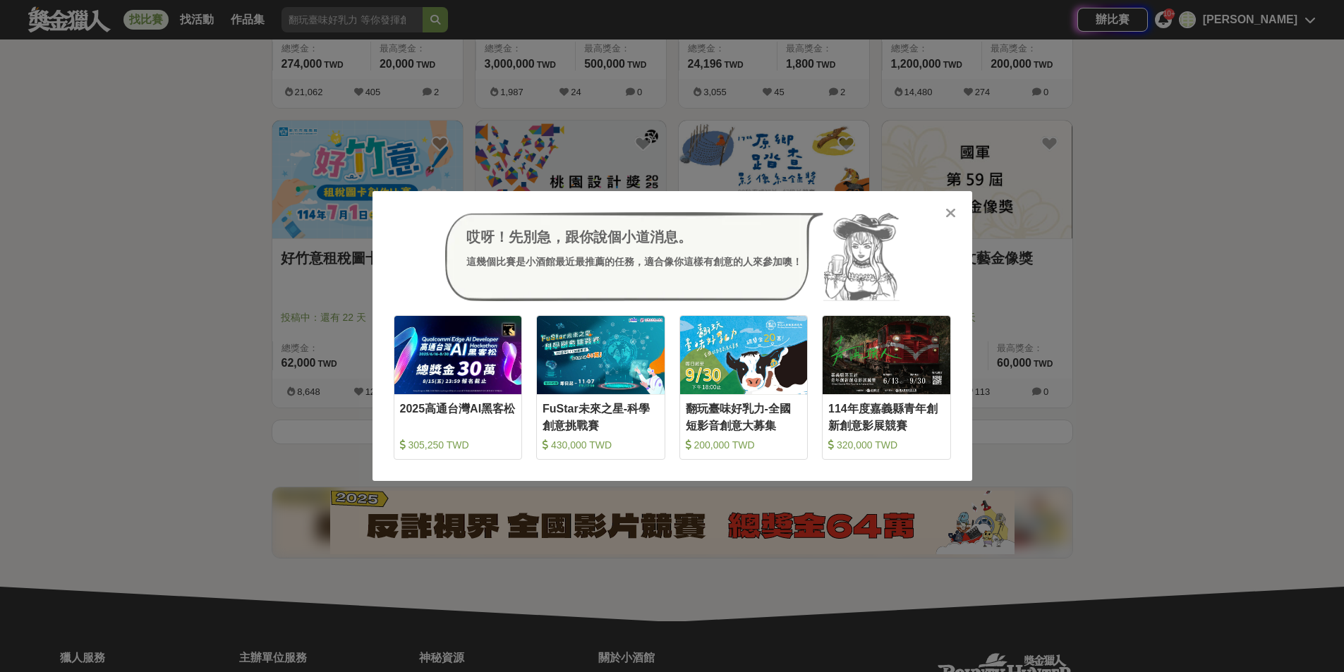
click at [951, 216] on icon at bounding box center [950, 213] width 11 height 14
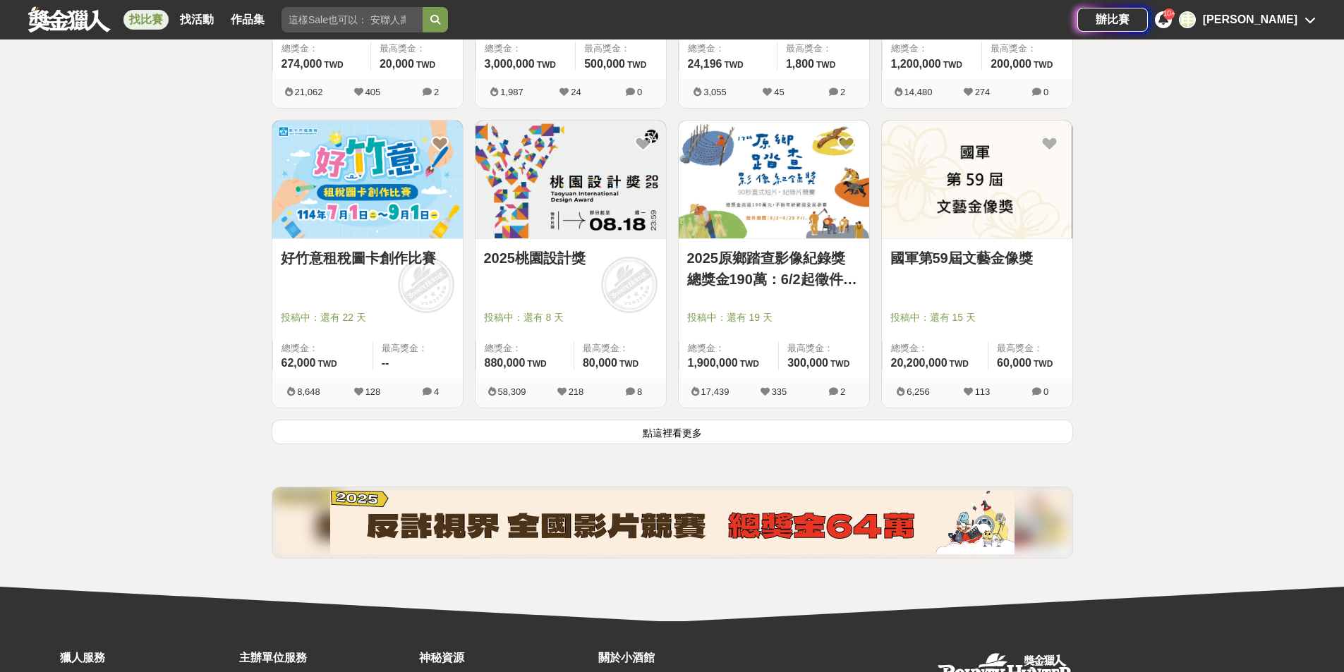
click at [659, 423] on button "點這裡看更多" at bounding box center [672, 432] width 801 height 25
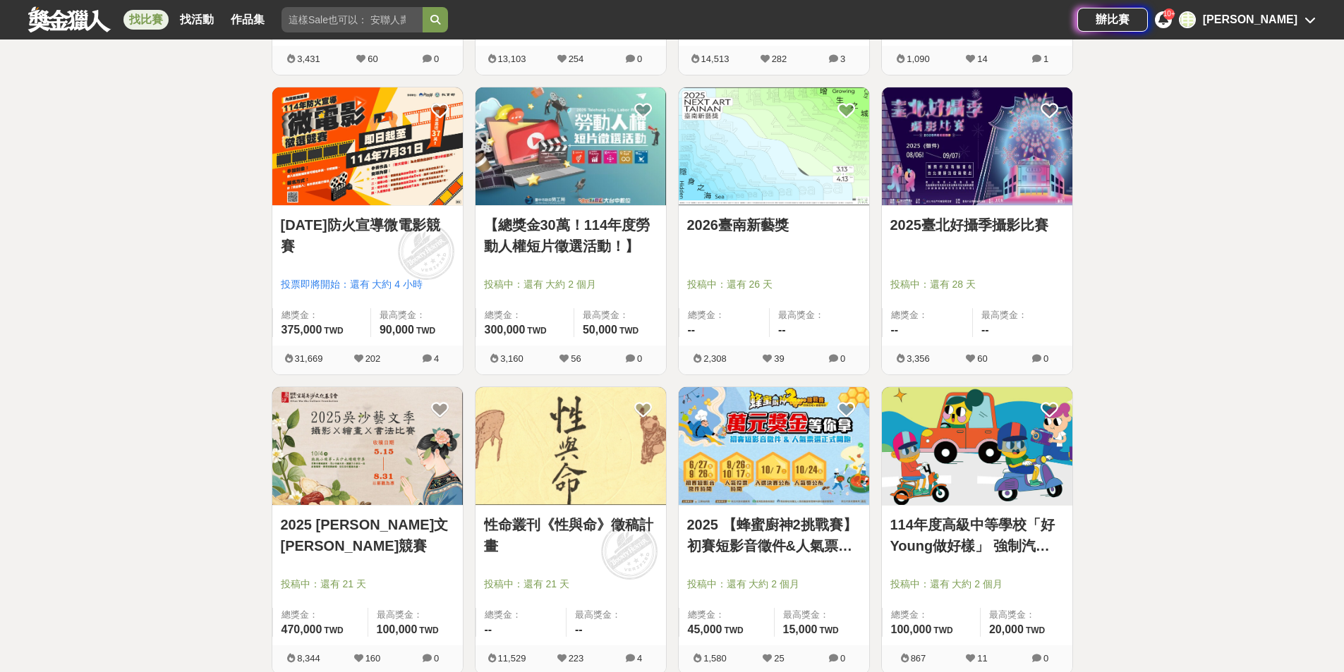
scroll to position [5107, 0]
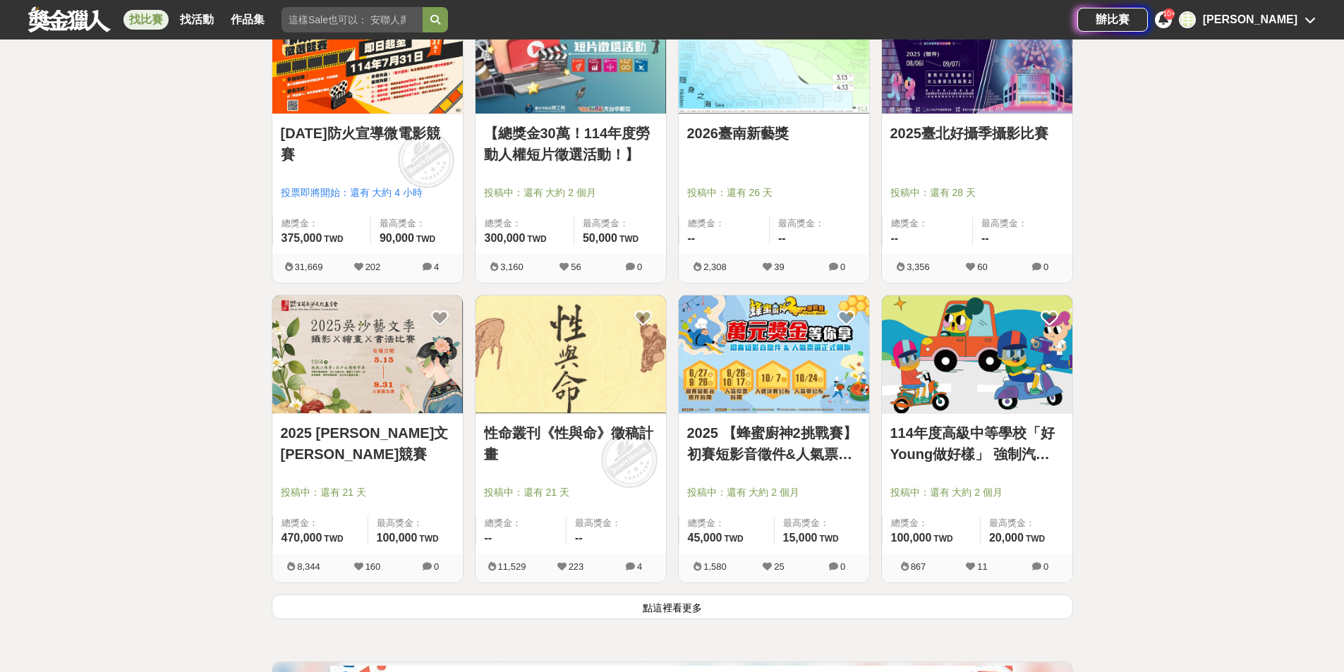
click at [715, 605] on button "點這裡看更多" at bounding box center [672, 607] width 801 height 25
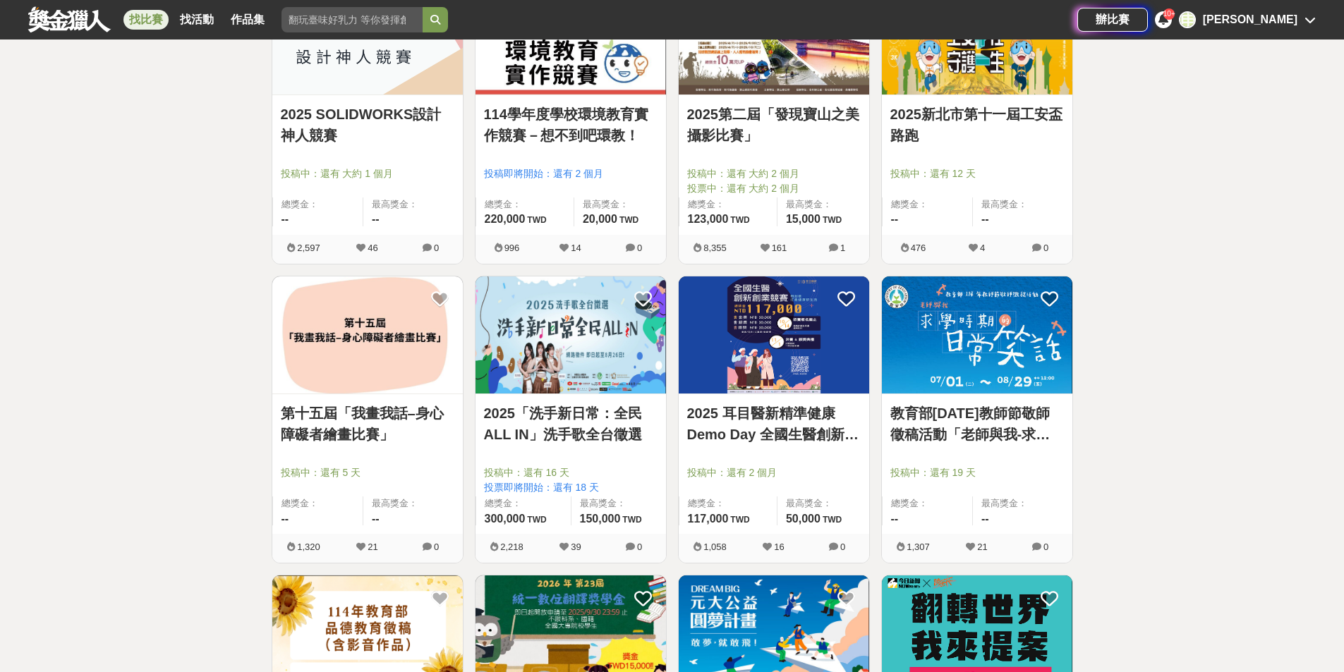
scroll to position [6094, 0]
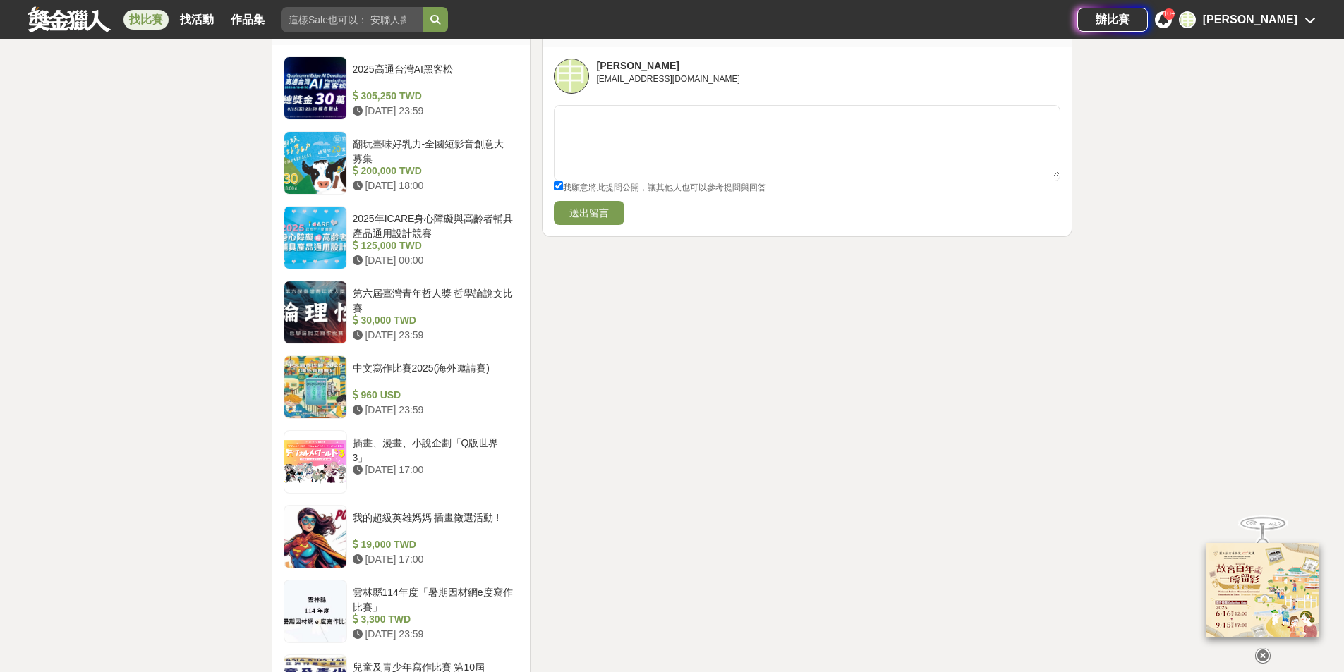
scroll to position [1199, 0]
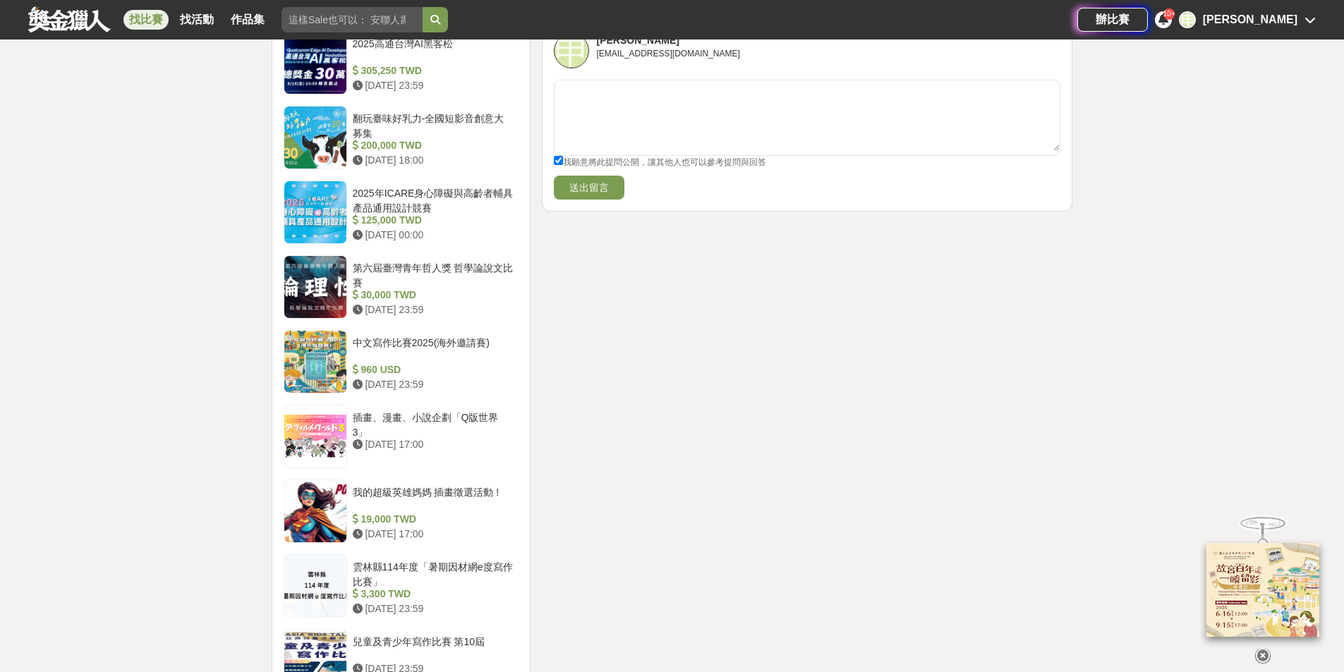
click at [1281, 27] on div "[PERSON_NAME]" at bounding box center [1250, 19] width 95 height 17
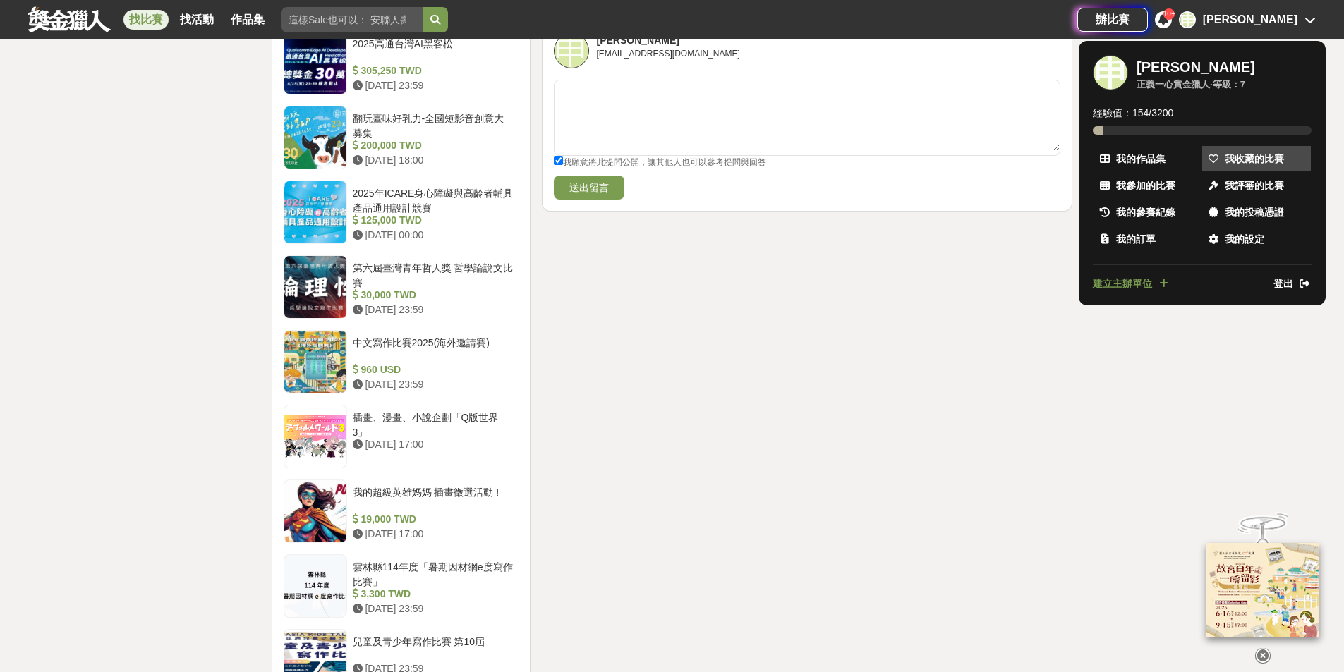
click at [1223, 162] on link "我收藏的比賽" at bounding box center [1256, 158] width 109 height 25
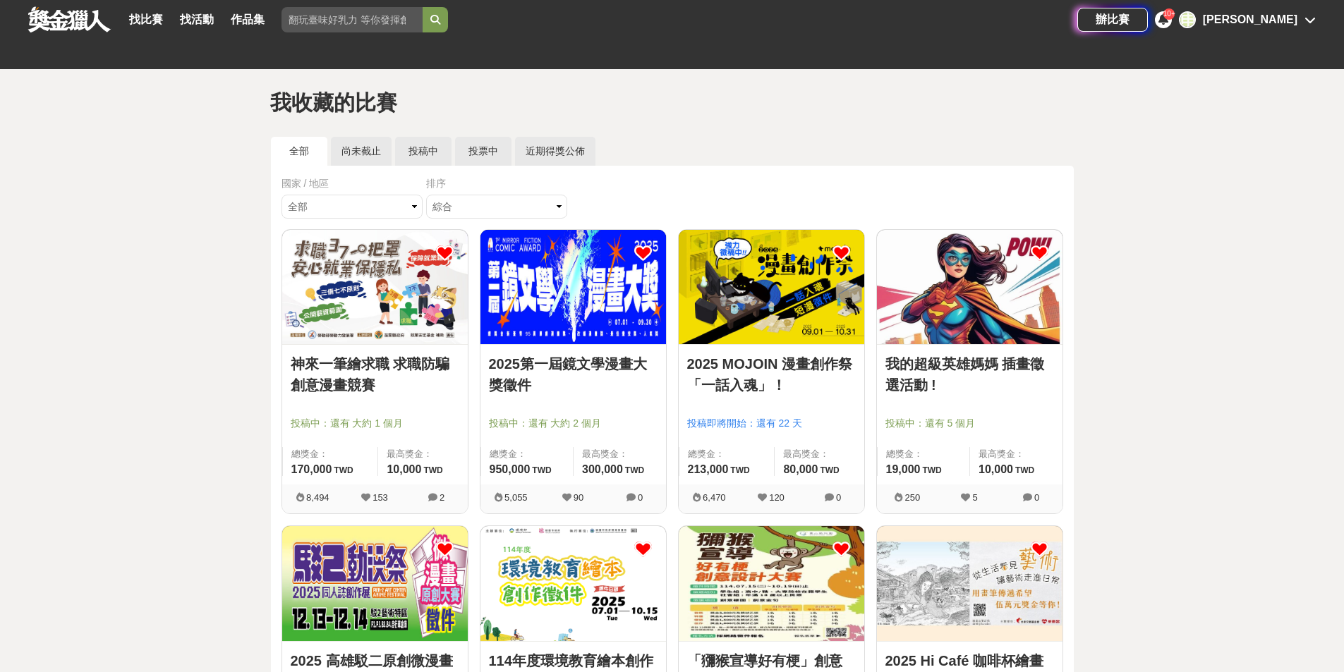
click at [1036, 246] on icon at bounding box center [1040, 253] width 18 height 18
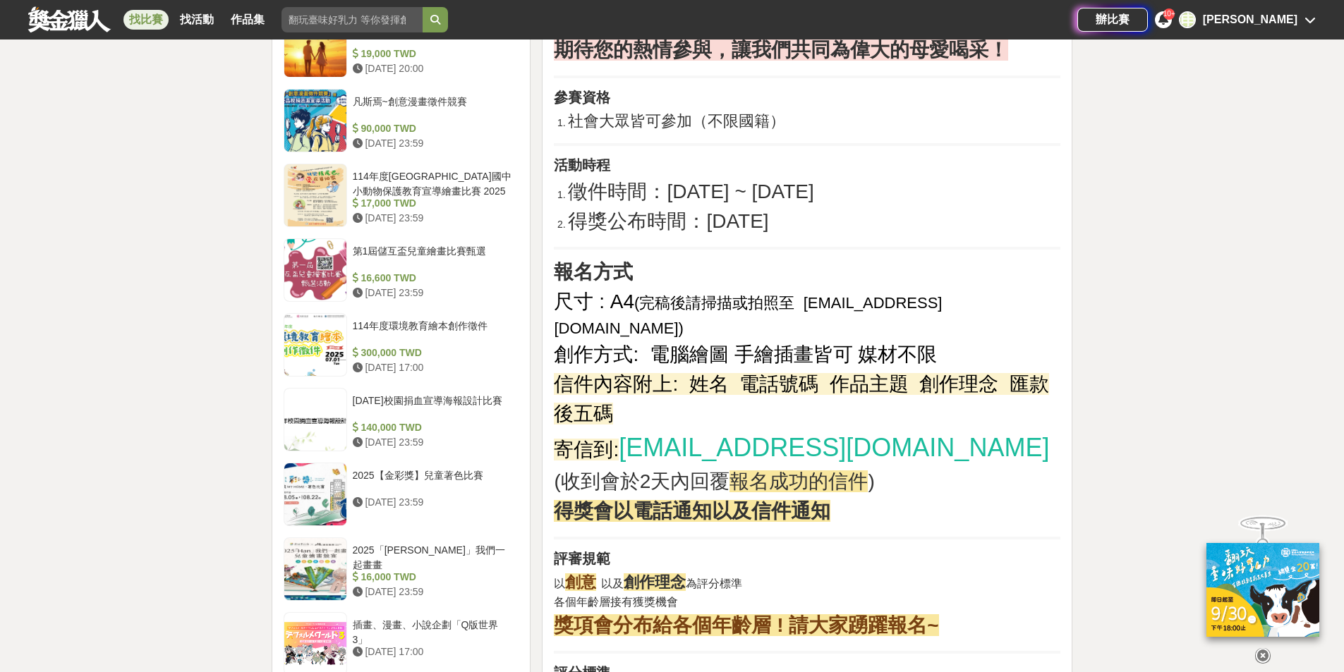
scroll to position [1552, 0]
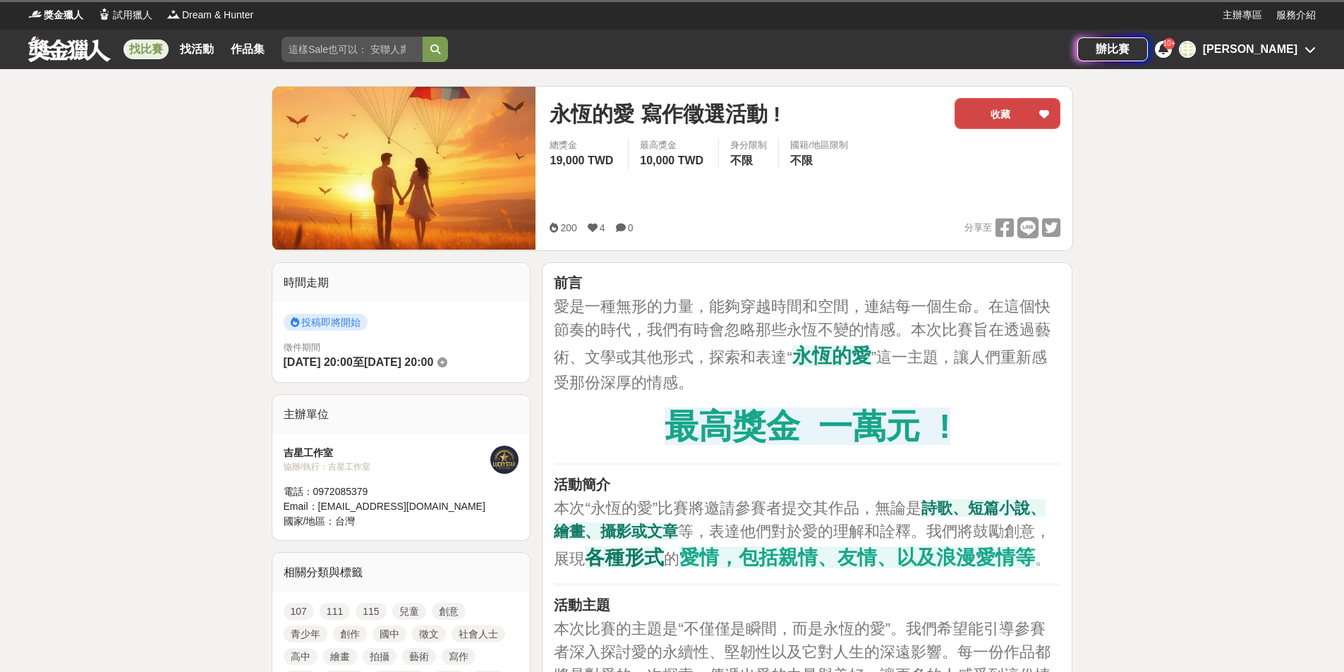
click at [1010, 124] on button "收藏" at bounding box center [1008, 113] width 106 height 31
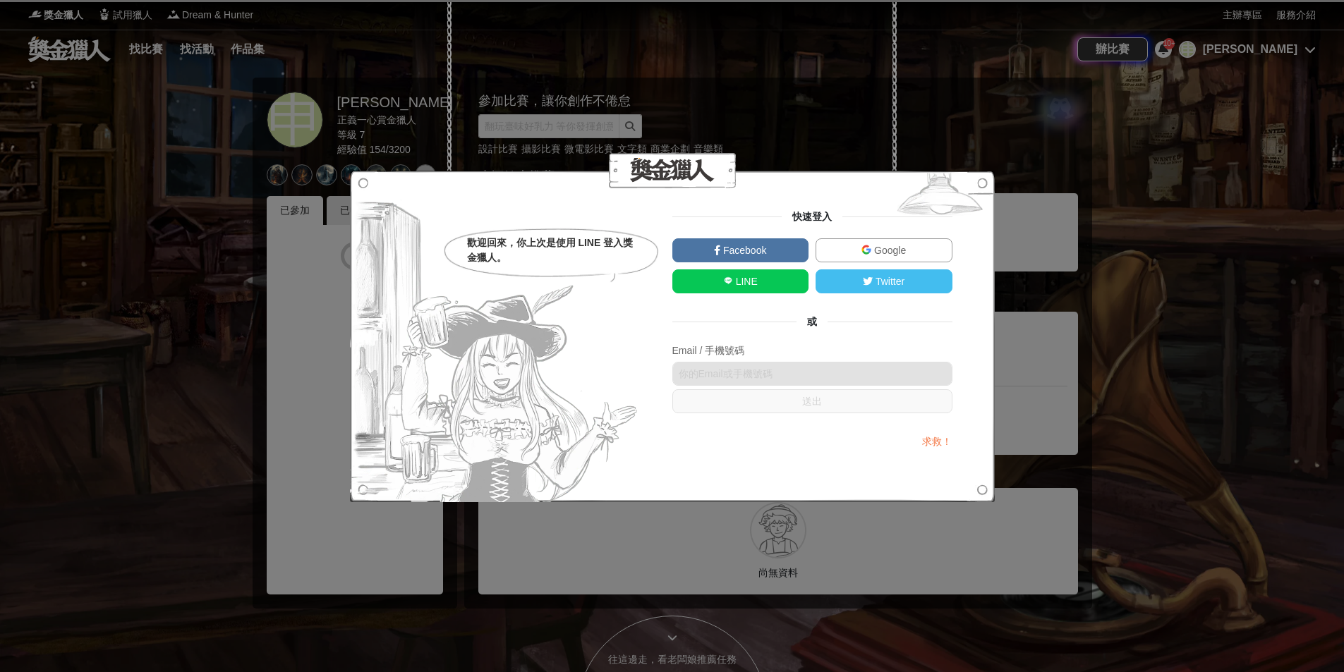
click at [758, 284] on link "LINE" at bounding box center [740, 282] width 137 height 24
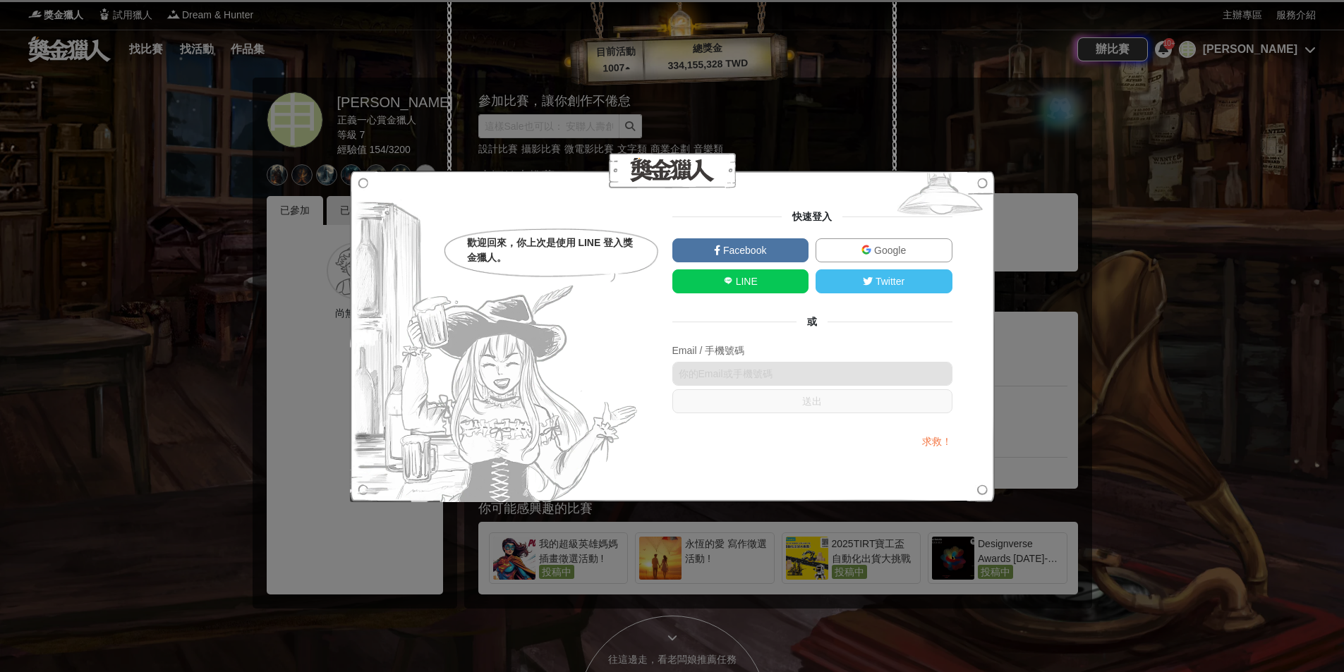
click at [771, 279] on link "LINE" at bounding box center [740, 282] width 137 height 24
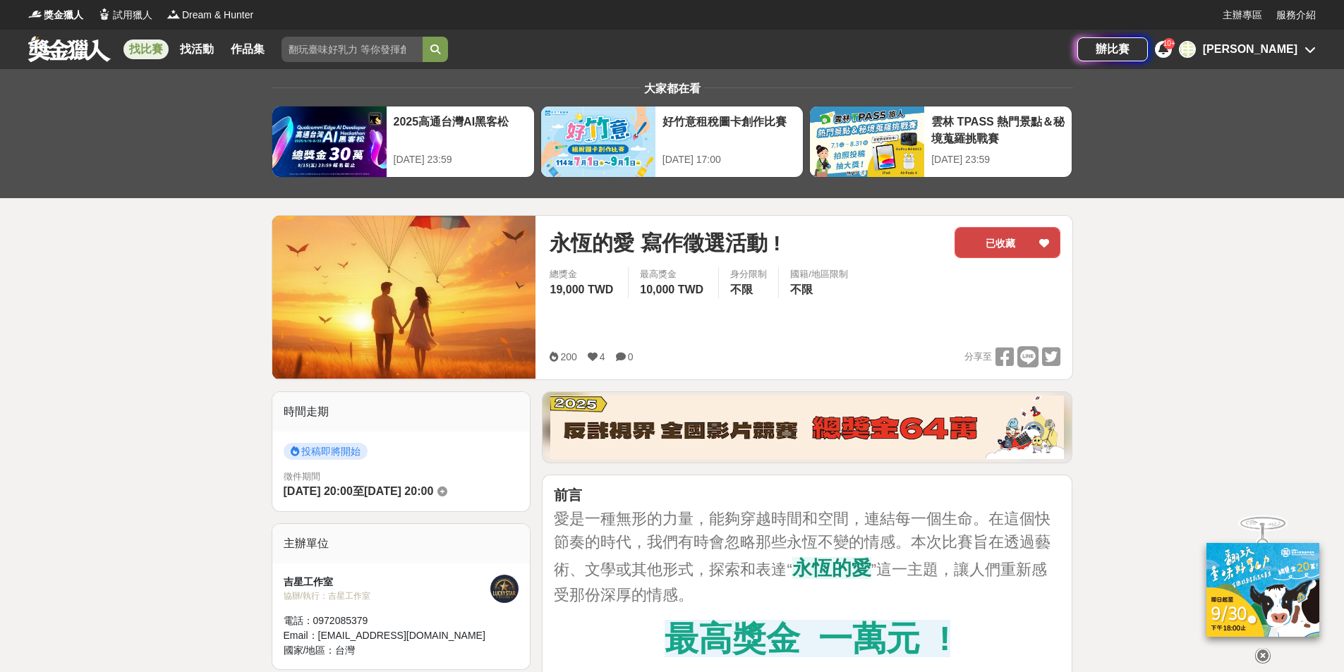
click at [1004, 239] on button "已收藏" at bounding box center [1008, 242] width 106 height 31
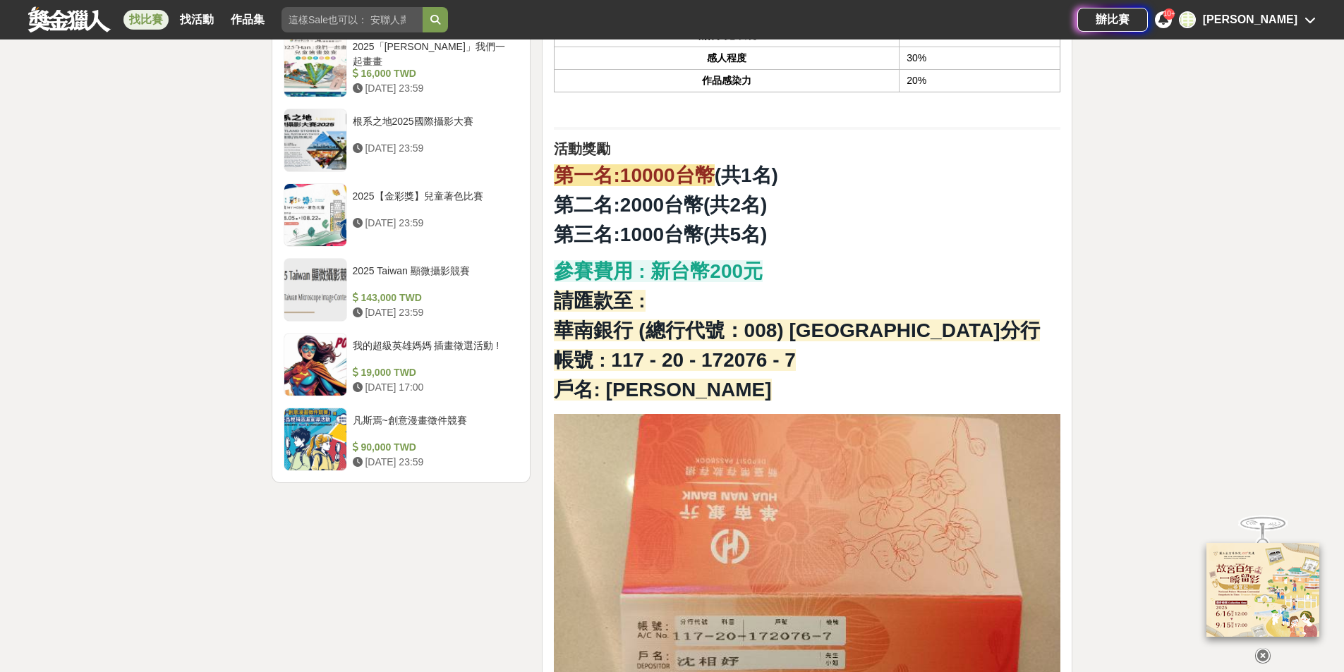
scroll to position [1270, 0]
